Goal: Task Accomplishment & Management: Use online tool/utility

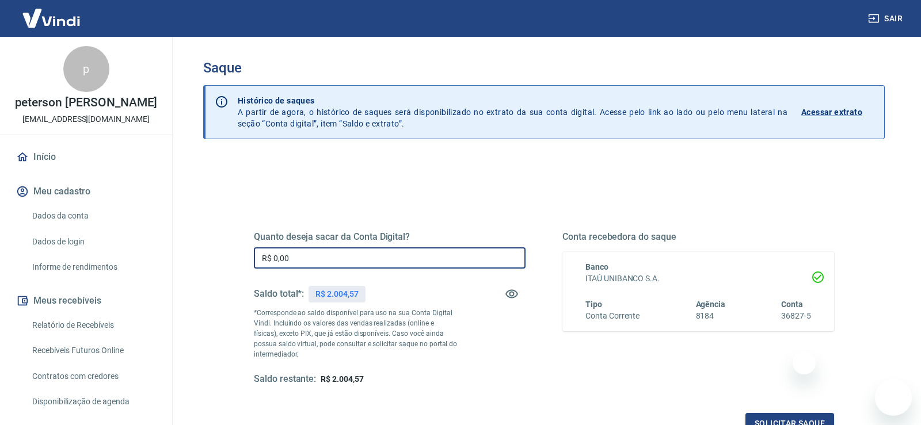
click at [389, 258] on input "R$ 0,00" at bounding box center [390, 257] width 272 height 21
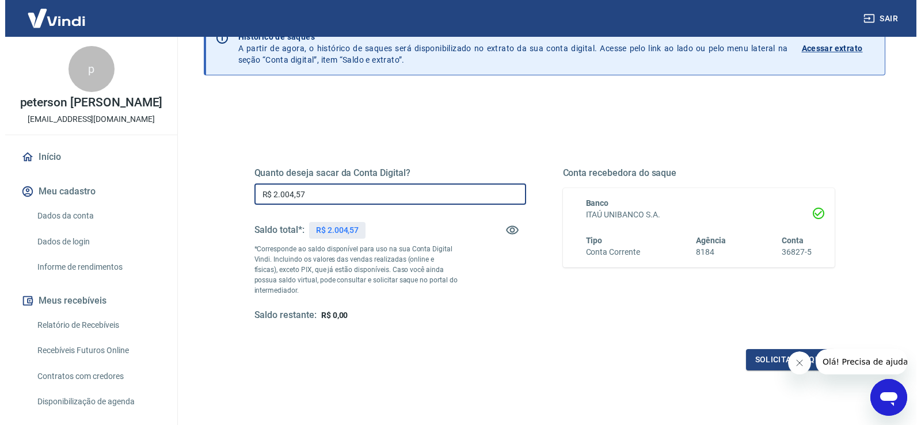
scroll to position [144, 0]
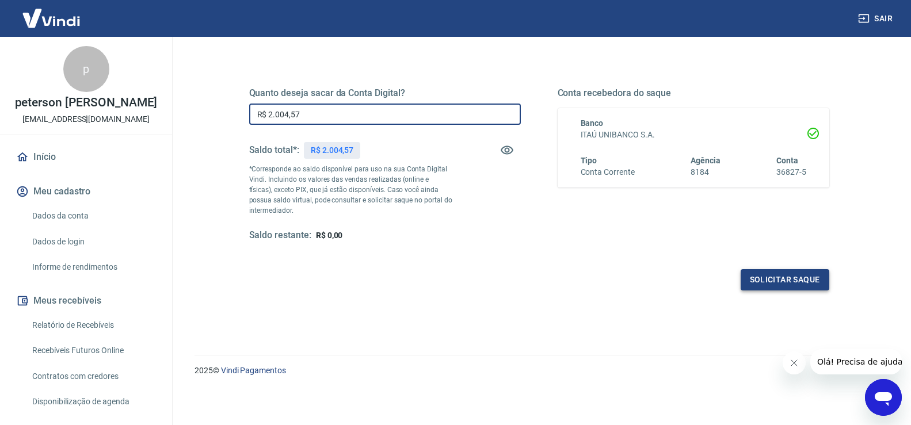
type input "R$ 2.004,57"
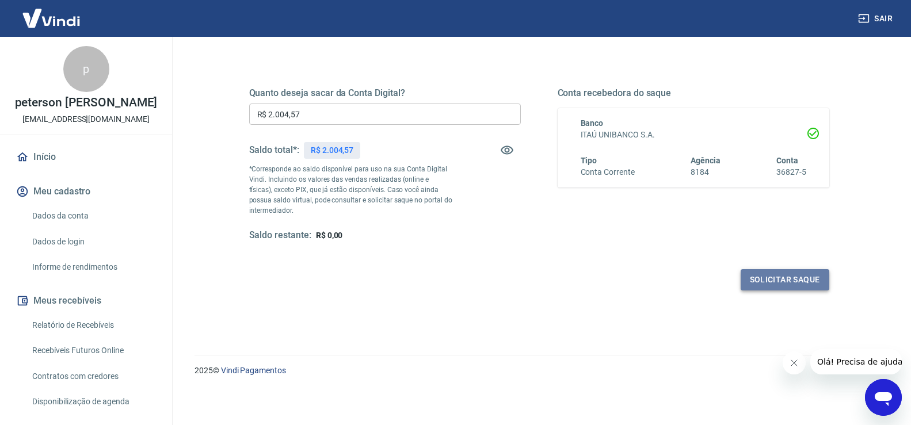
click at [747, 286] on button "Solicitar saque" at bounding box center [785, 279] width 89 height 21
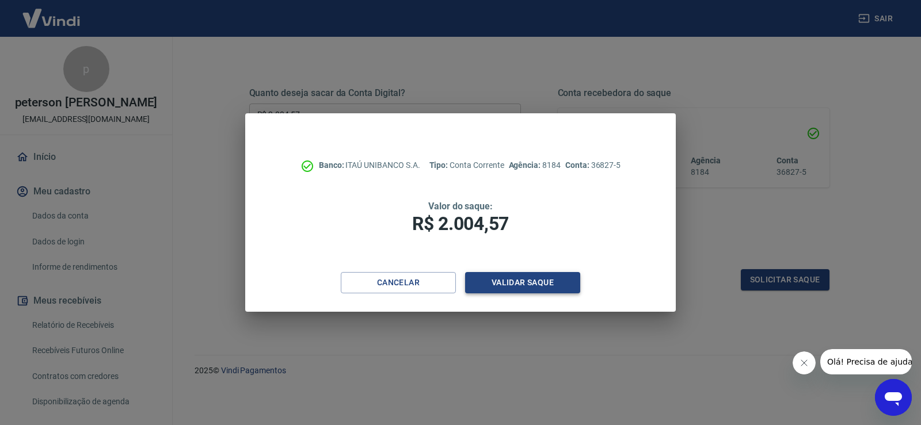
click at [531, 285] on button "Validar saque" at bounding box center [522, 282] width 115 height 21
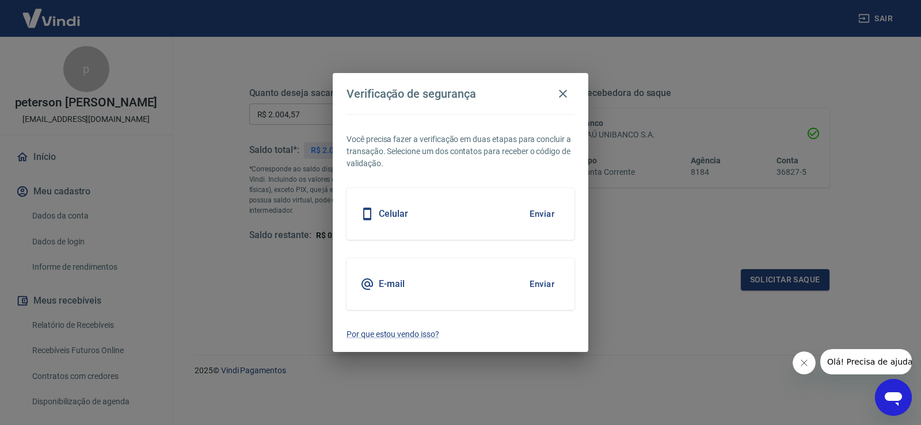
click at [548, 217] on button "Enviar" at bounding box center [541, 214] width 37 height 24
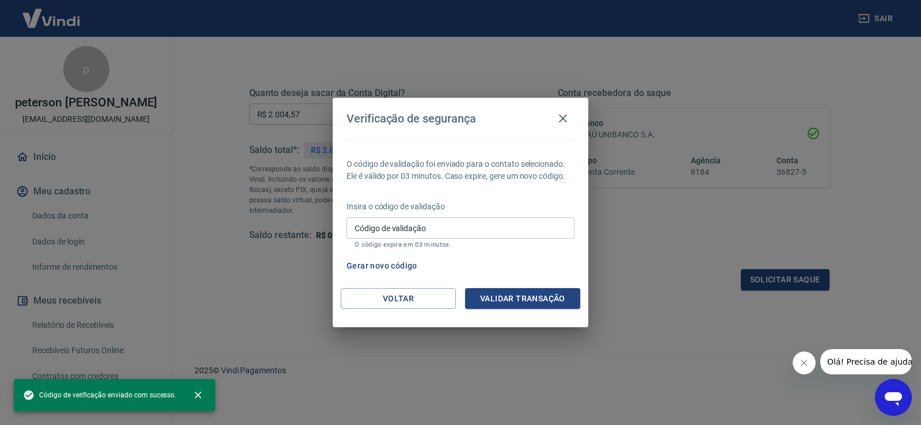
click at [517, 223] on input "Código de validação" at bounding box center [460, 228] width 228 height 21
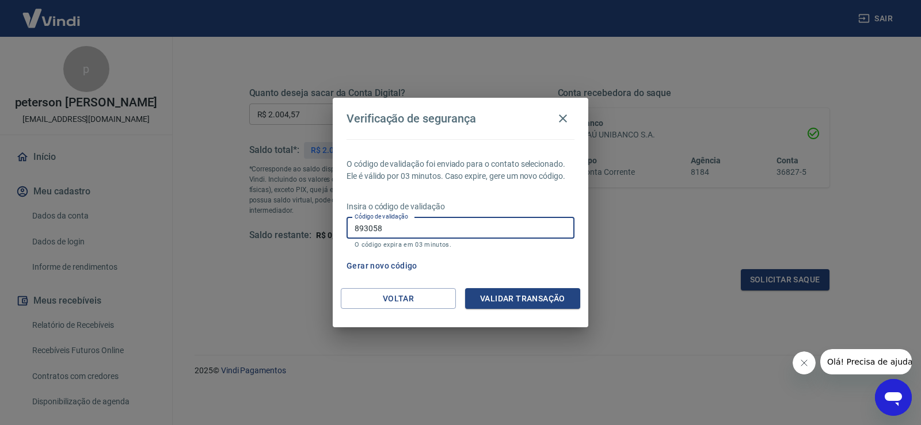
type input "893058"
click at [527, 292] on button "Validar transação" at bounding box center [522, 298] width 115 height 21
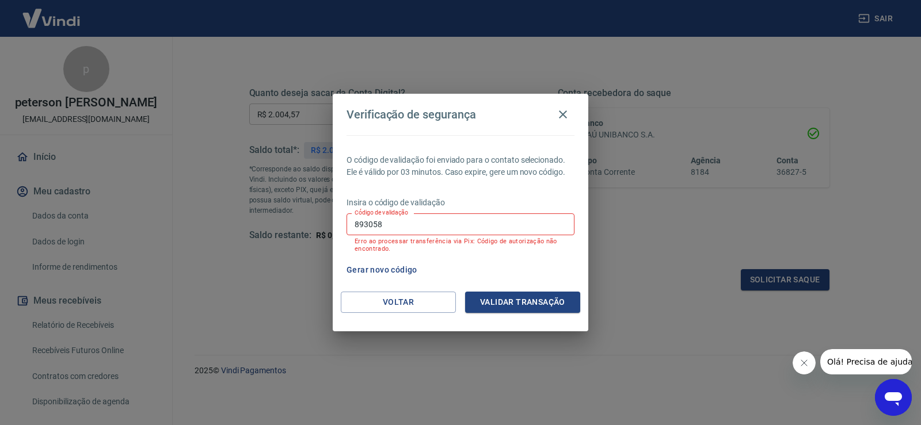
click at [369, 268] on button "Gerar novo código" at bounding box center [382, 270] width 80 height 21
click at [433, 210] on div "Insira o código de validação Código de validação 893058 Código de validação Err…" at bounding box center [460, 226] width 228 height 58
click at [427, 221] on input "893058" at bounding box center [460, 224] width 228 height 21
click at [394, 304] on button "Voltar" at bounding box center [398, 302] width 115 height 21
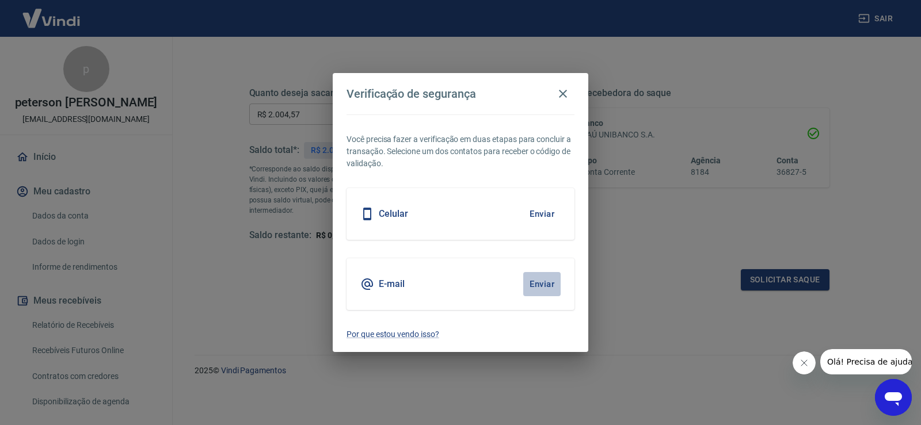
click at [531, 278] on button "Enviar" at bounding box center [541, 284] width 37 height 24
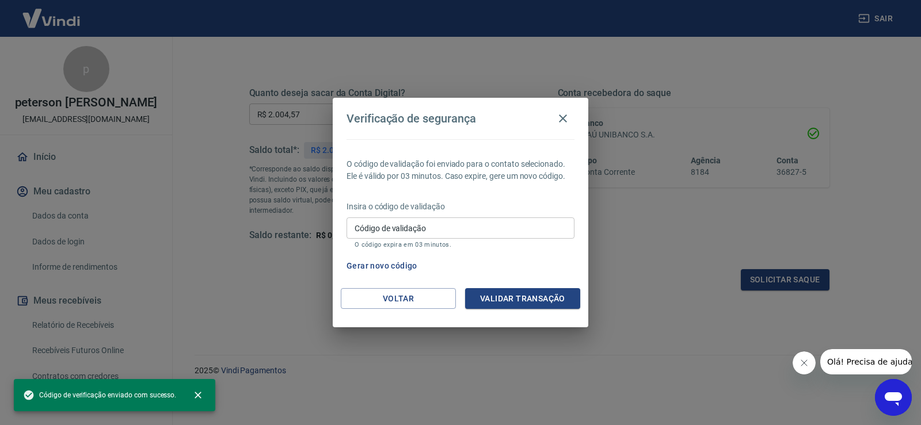
click at [422, 234] on input "Código de validação" at bounding box center [460, 228] width 228 height 21
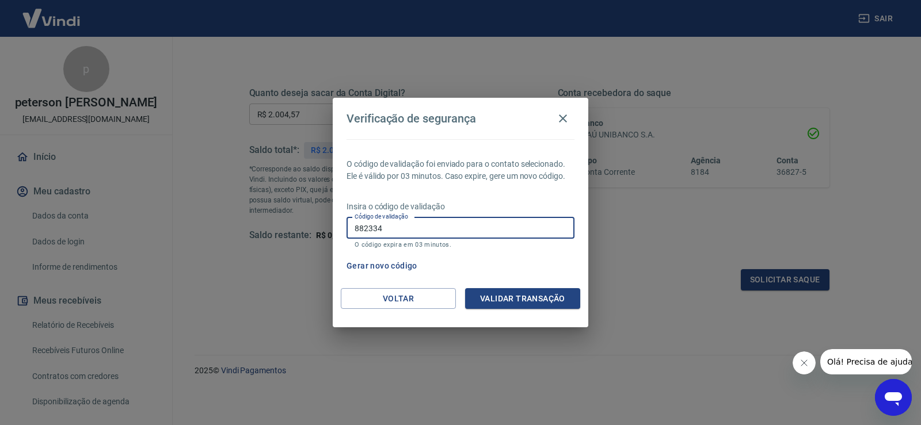
type input "882334"
click at [533, 294] on button "Validar transação" at bounding box center [522, 298] width 115 height 21
